Goal: Navigation & Orientation: Find specific page/section

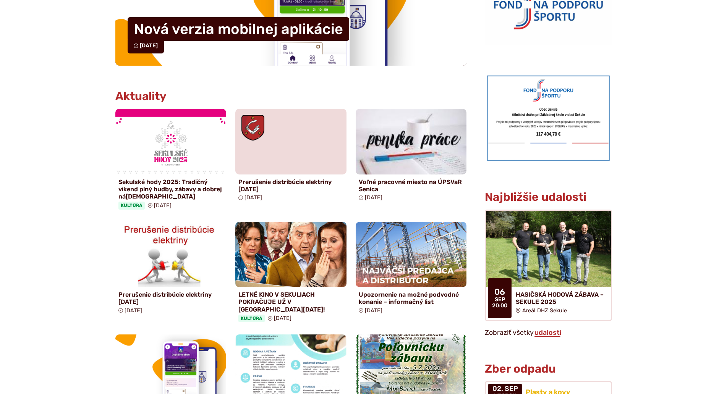
scroll to position [306, 0]
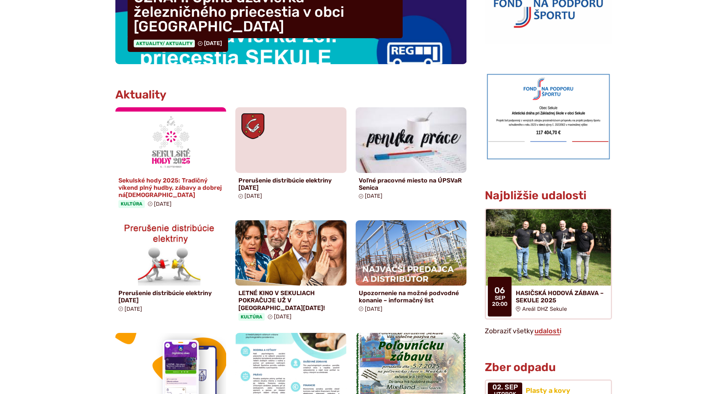
click at [189, 167] on img at bounding box center [171, 139] width 128 height 75
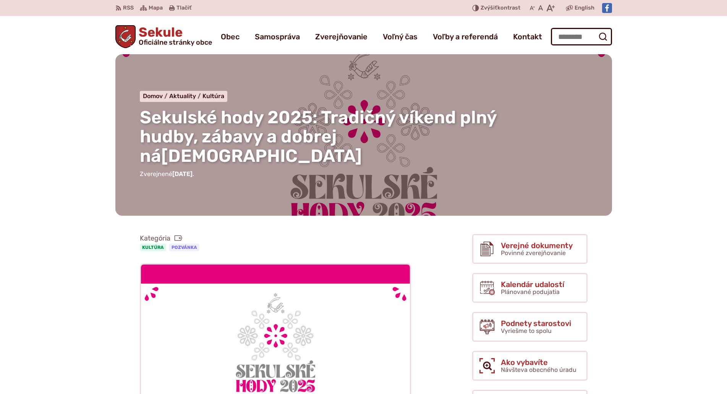
click at [165, 36] on span "Sekule Oficiálne stránky obce" at bounding box center [174, 36] width 76 height 20
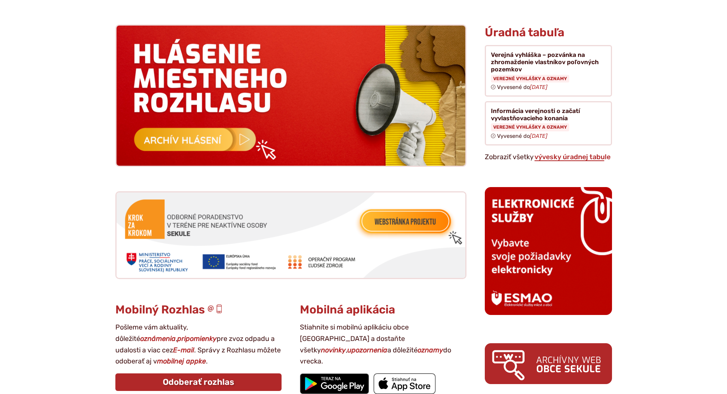
scroll to position [764, 0]
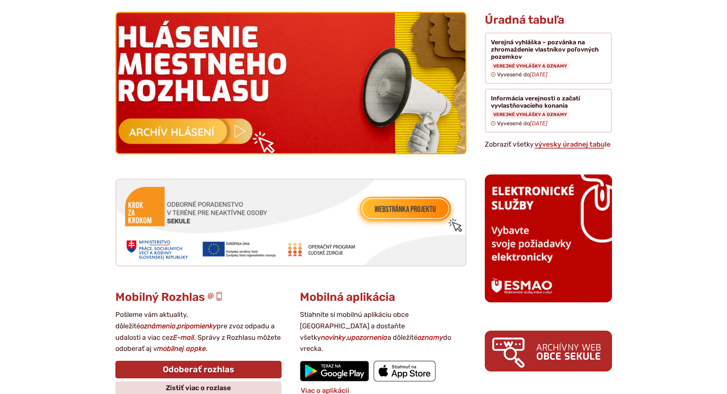
click at [339, 101] on img at bounding box center [291, 83] width 384 height 154
